Goal: Task Accomplishment & Management: Complete application form

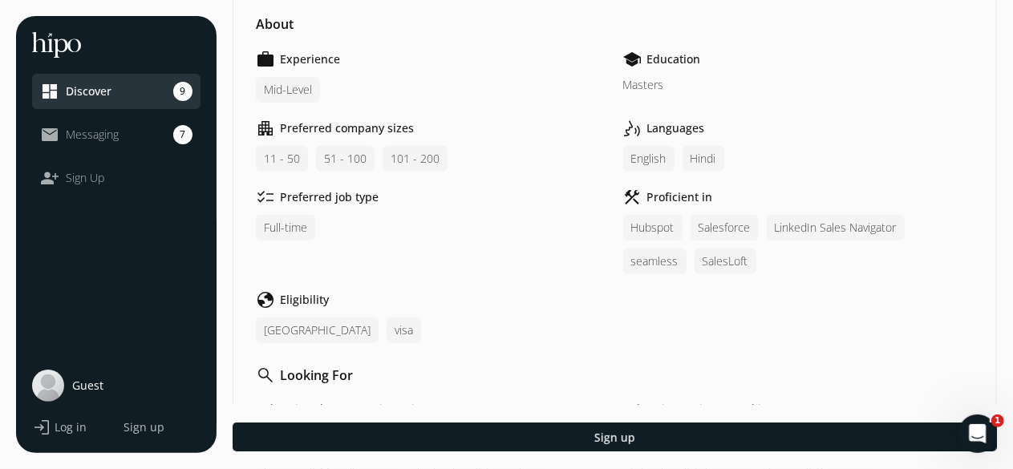
scroll to position [321, 0]
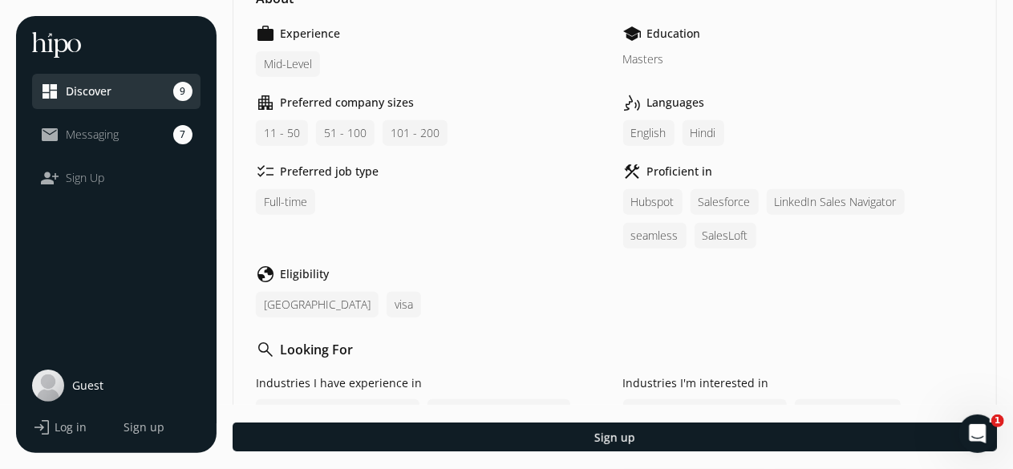
click at [700, 229] on div "SalesLoft" at bounding box center [726, 236] width 62 height 26
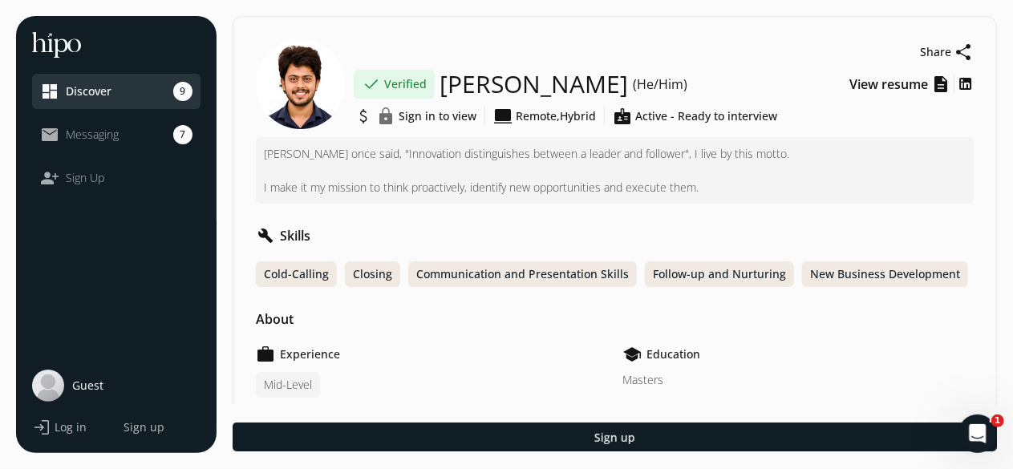
click at [429, 116] on span "Sign in to view" at bounding box center [438, 116] width 78 height 16
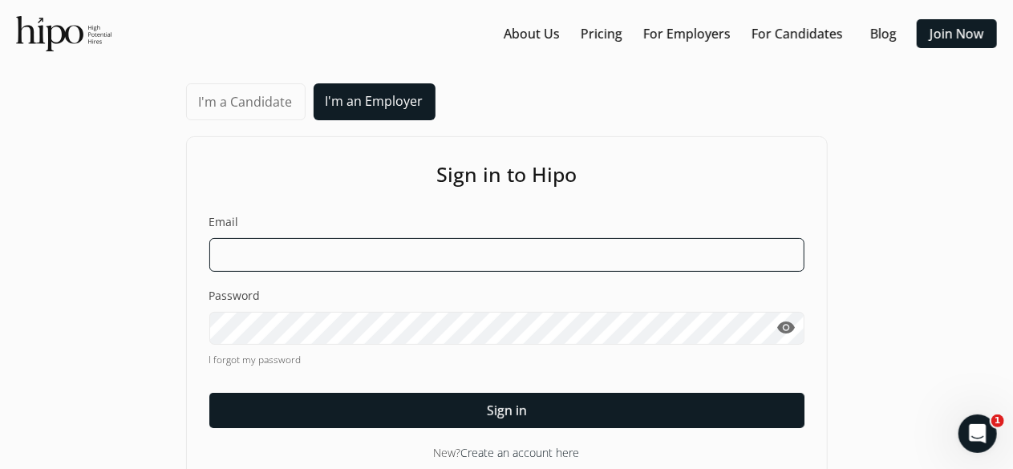
click at [315, 258] on input at bounding box center [506, 255] width 595 height 34
type input "[EMAIL_ADDRESS][DOMAIN_NAME]"
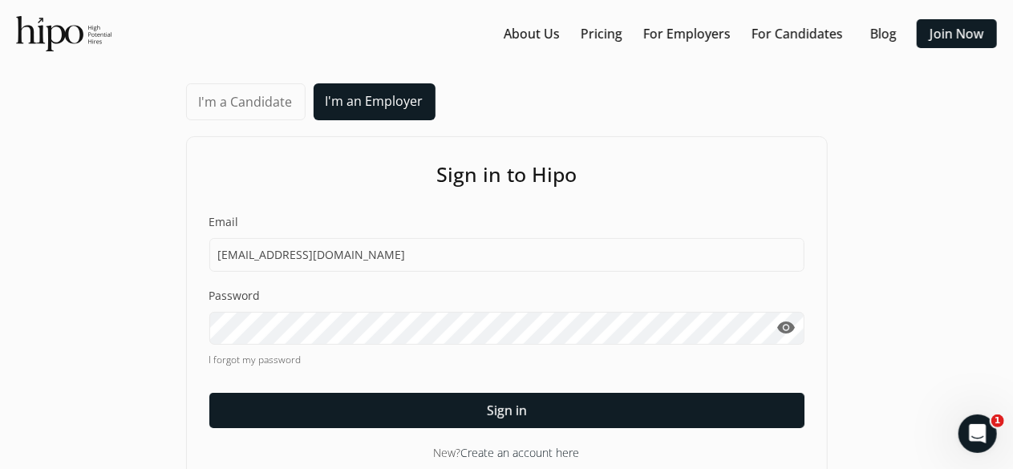
click at [783, 327] on span "visibility" at bounding box center [786, 328] width 19 height 19
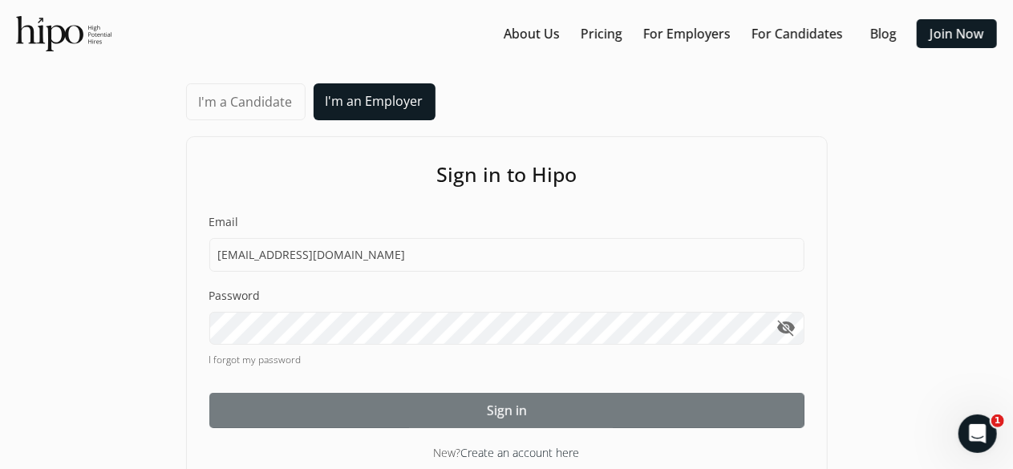
click at [339, 409] on div at bounding box center [506, 410] width 595 height 35
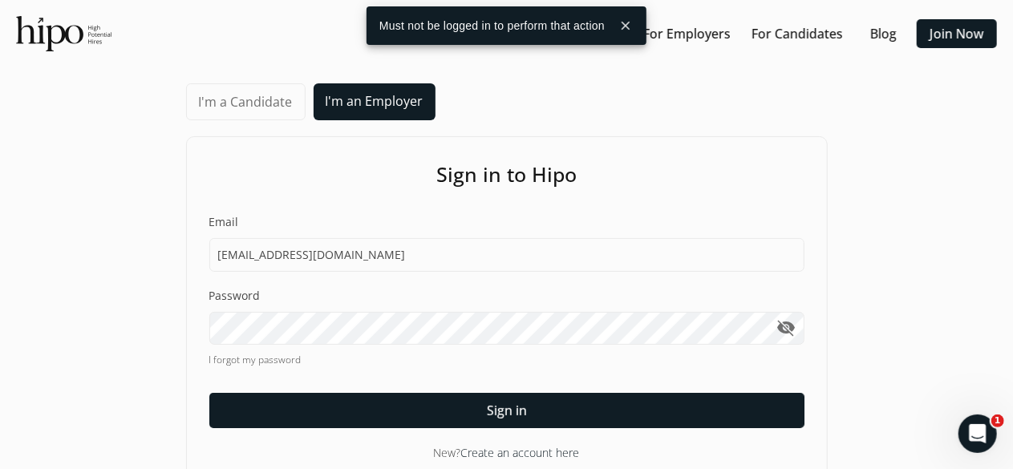
click at [257, 107] on link "I'm a Candidate" at bounding box center [246, 101] width 120 height 37
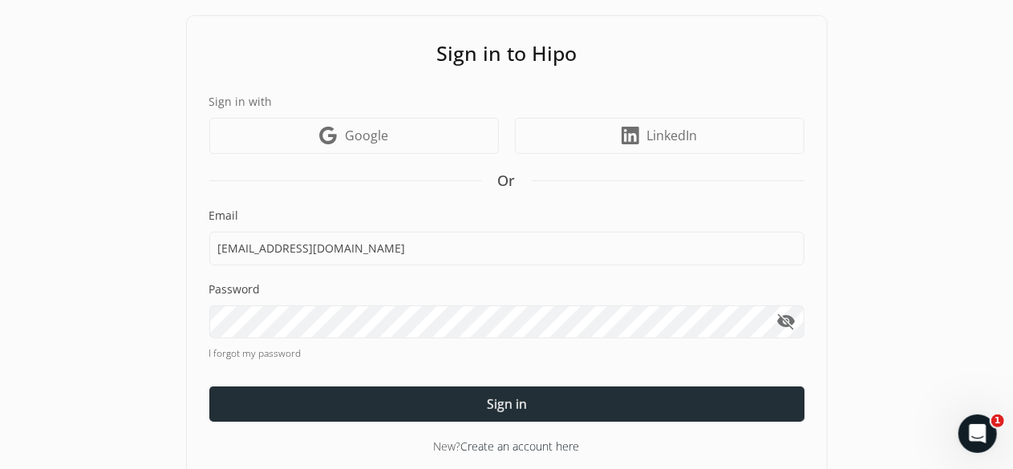
scroll to position [144, 0]
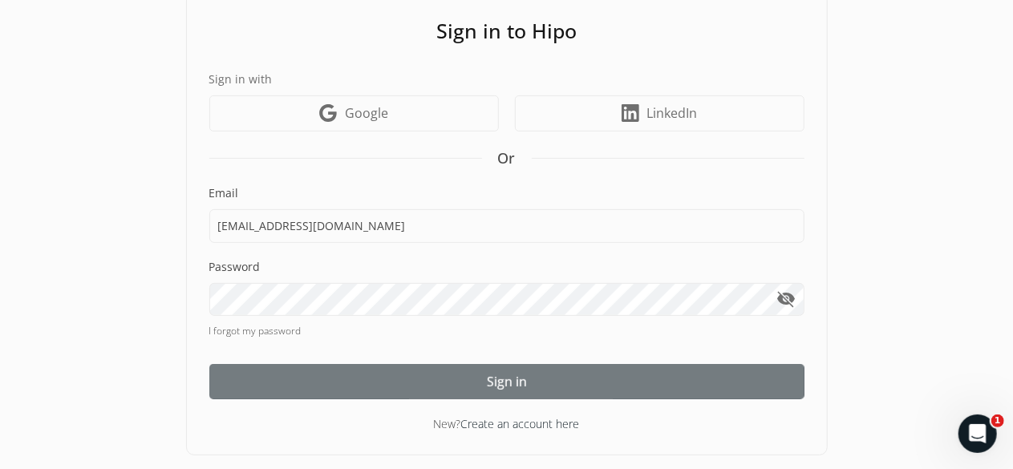
click at [371, 379] on div at bounding box center [506, 381] width 595 height 35
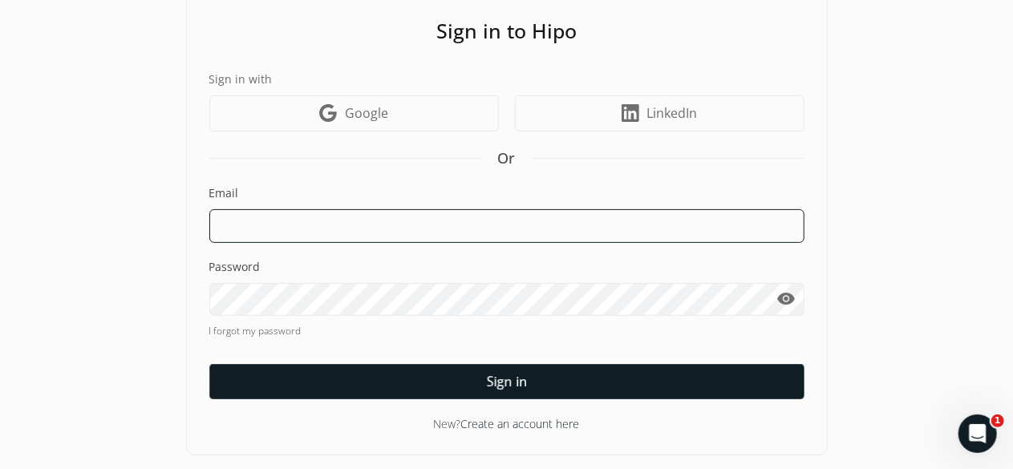
click at [247, 229] on input at bounding box center [506, 226] width 595 height 34
type input "[EMAIL_ADDRESS][DOMAIN_NAME]"
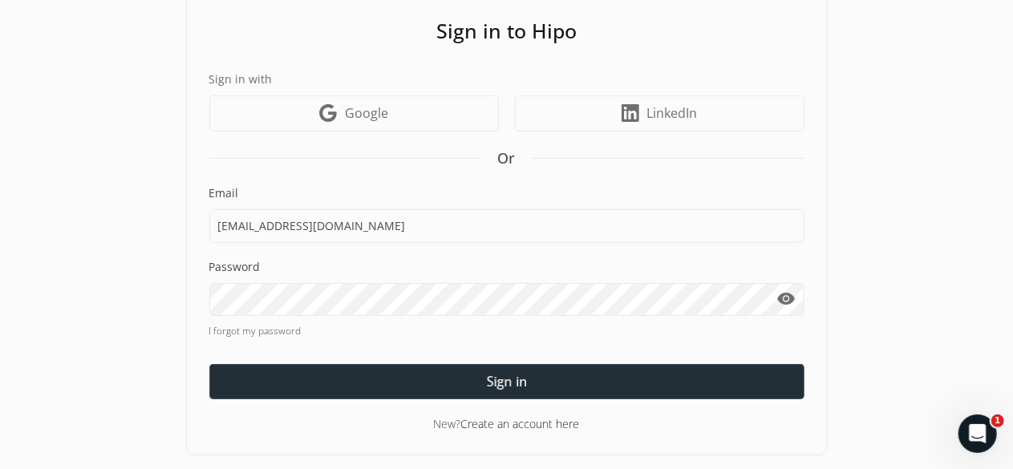
click at [330, 375] on div at bounding box center [506, 381] width 595 height 35
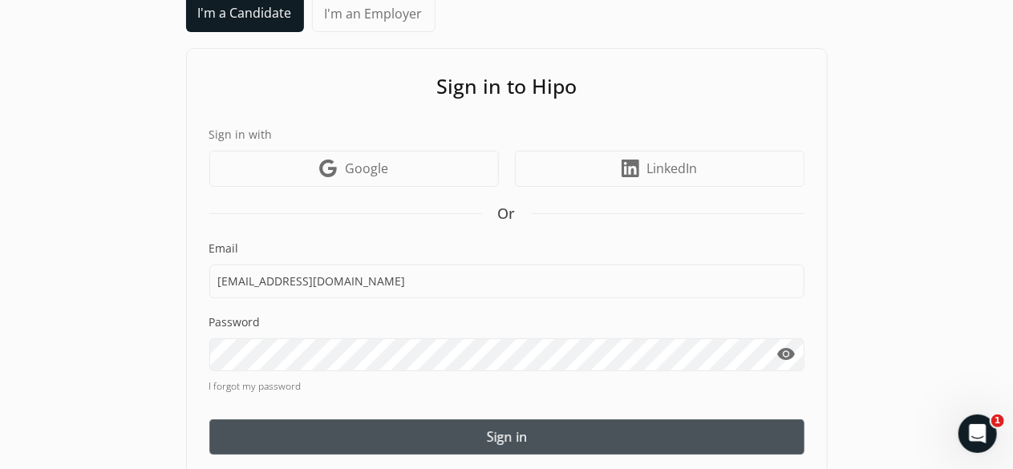
scroll to position [144, 0]
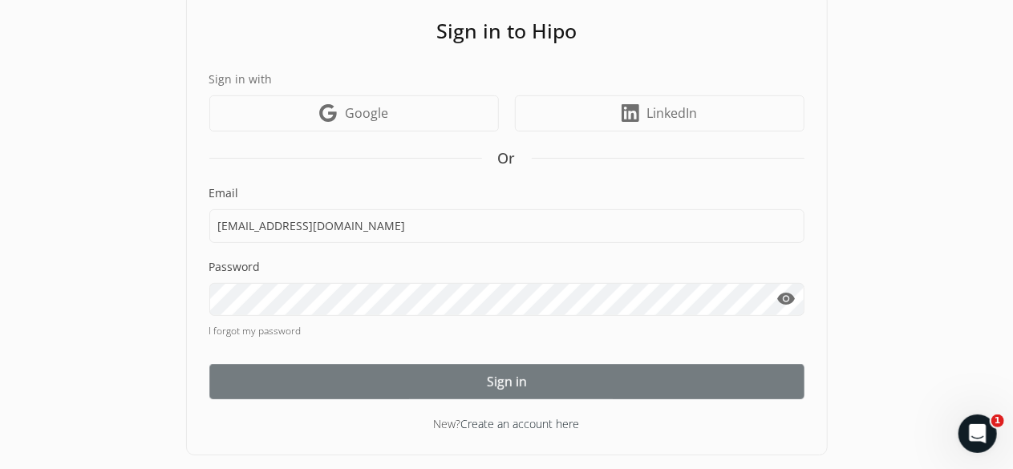
click at [351, 376] on div at bounding box center [506, 381] width 595 height 35
